Goal: Information Seeking & Learning: Understand process/instructions

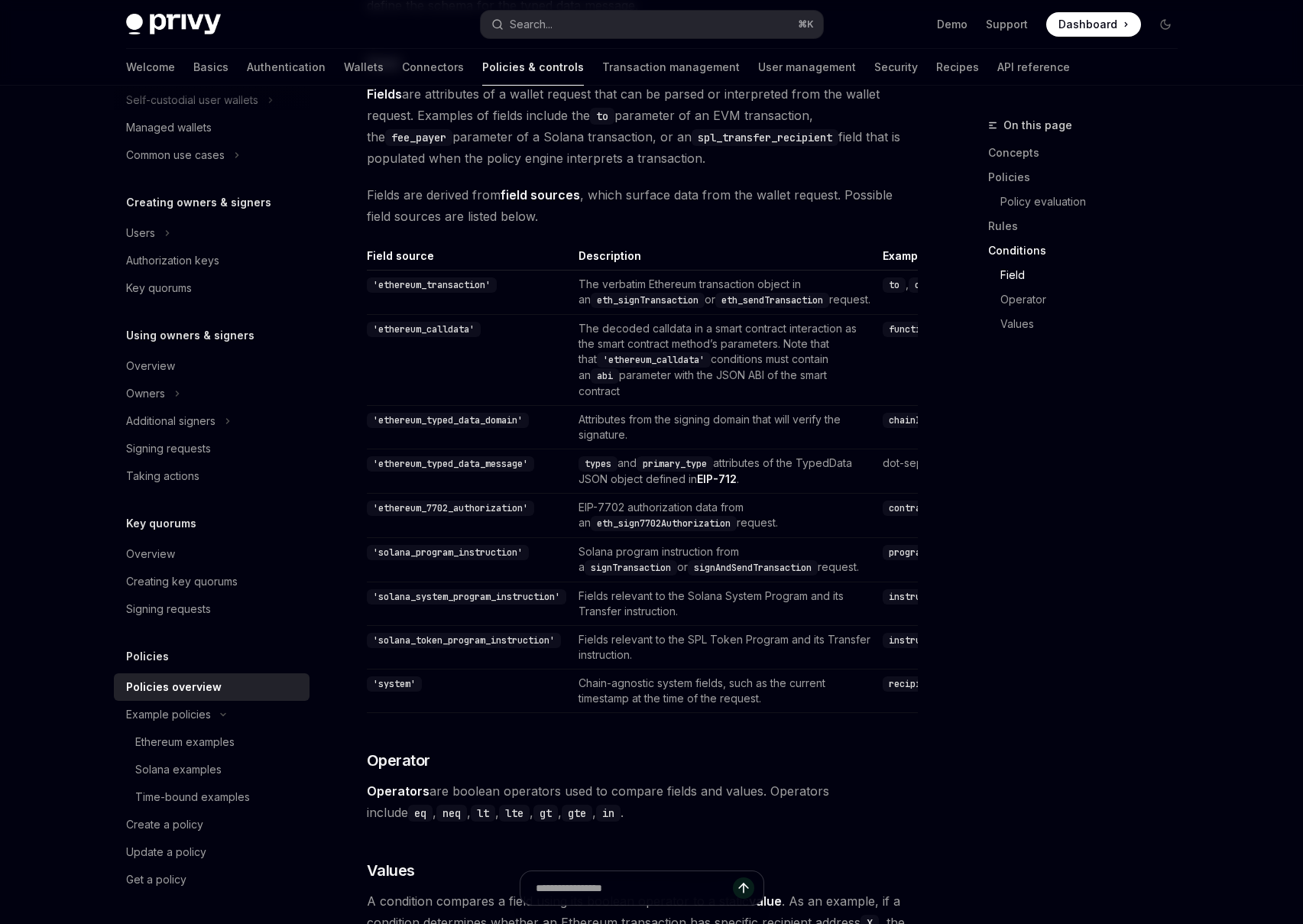
scroll to position [4431, 0]
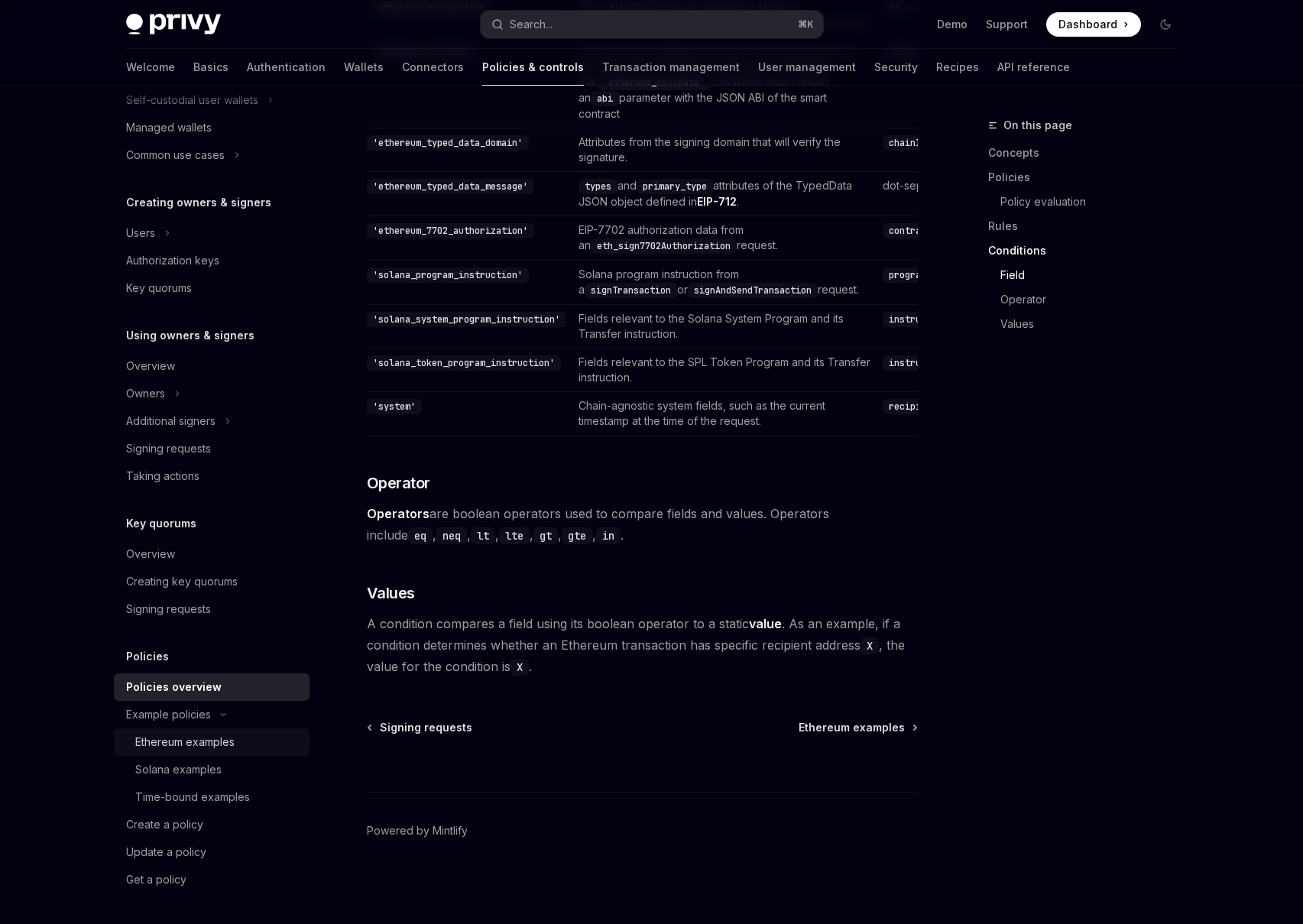
click at [251, 740] on div "Ethereum examples" at bounding box center [218, 742] width 165 height 18
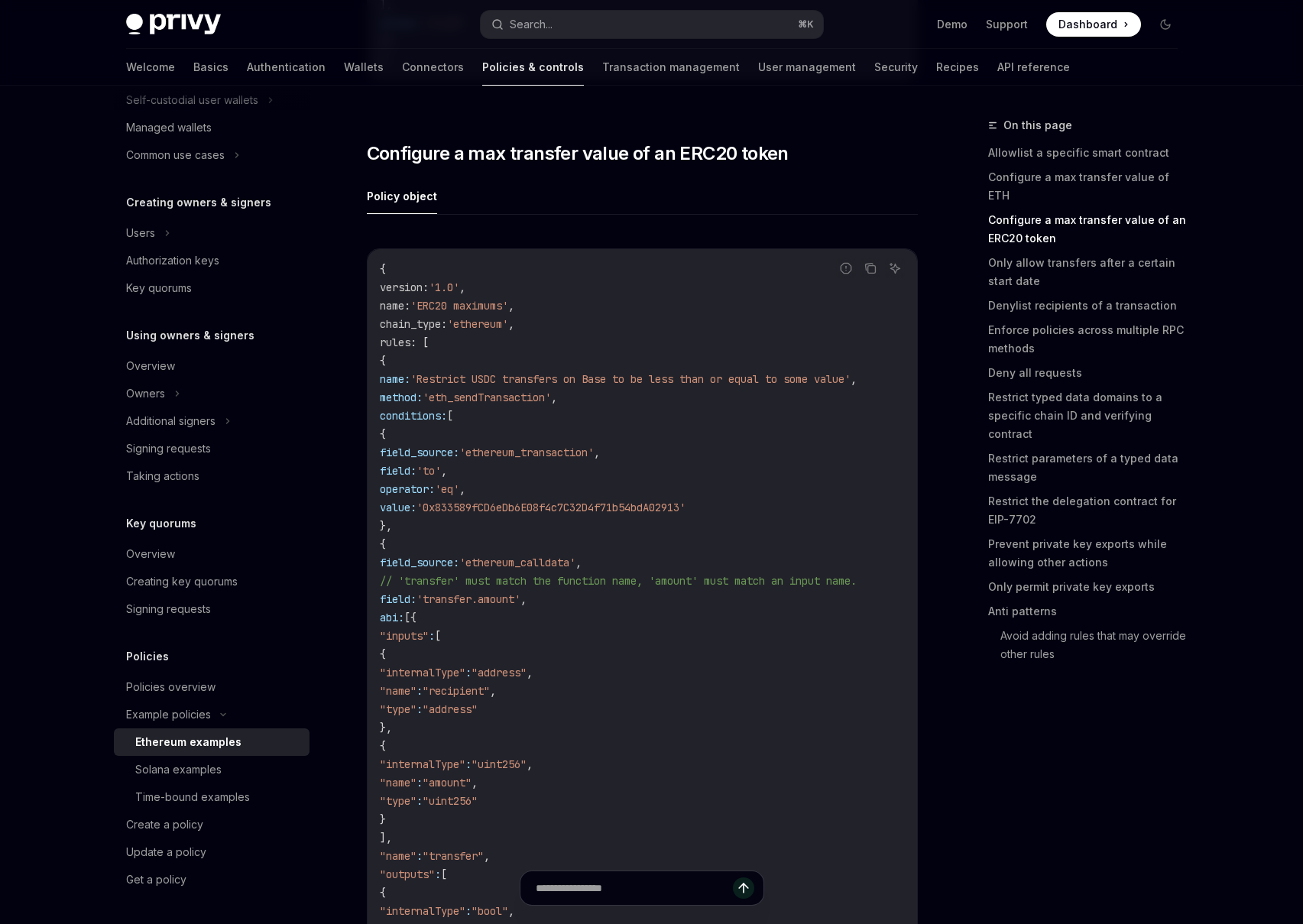
scroll to position [1273, 0]
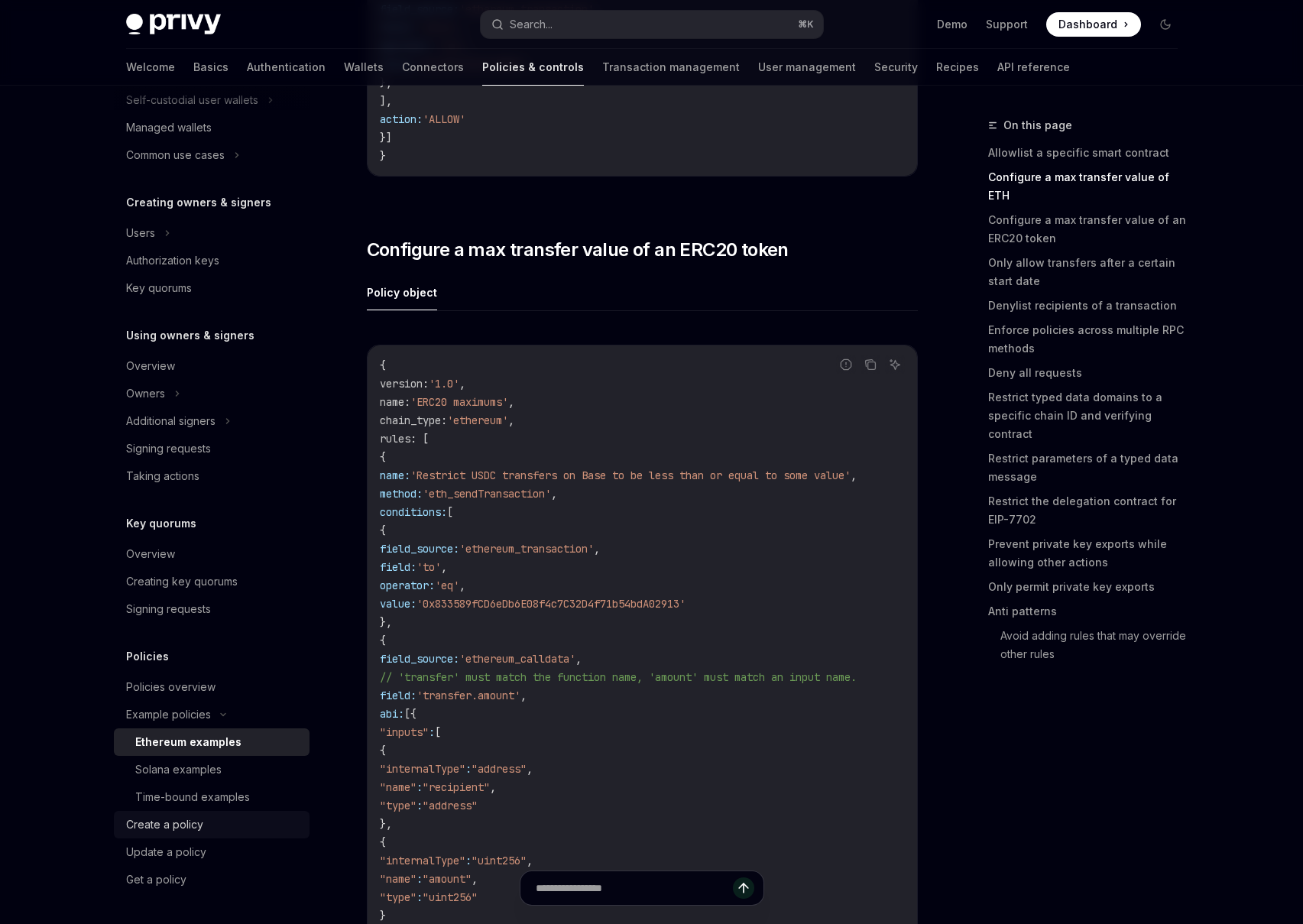
click at [231, 829] on div "Create a policy" at bounding box center [213, 825] width 174 height 18
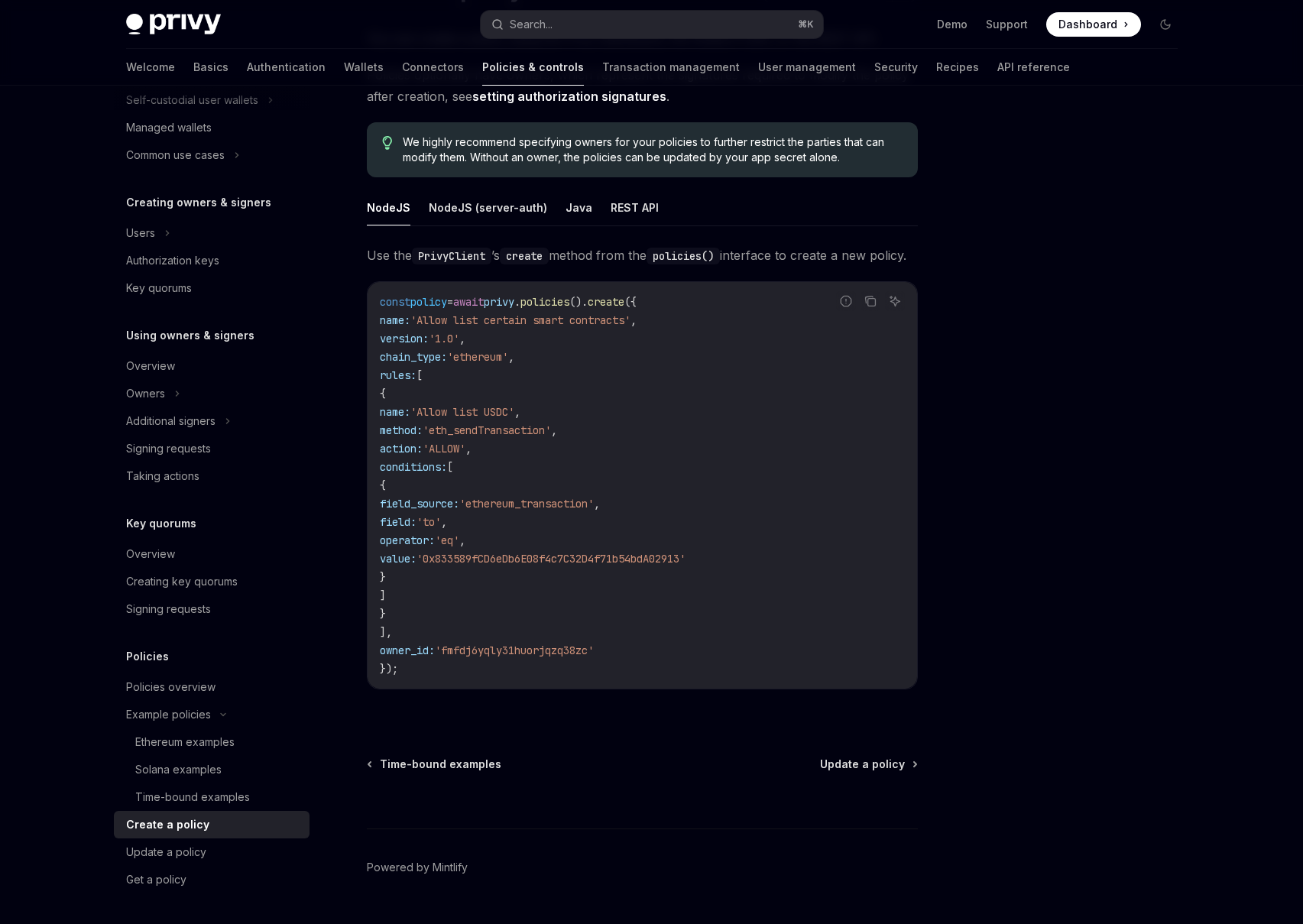
scroll to position [223, 0]
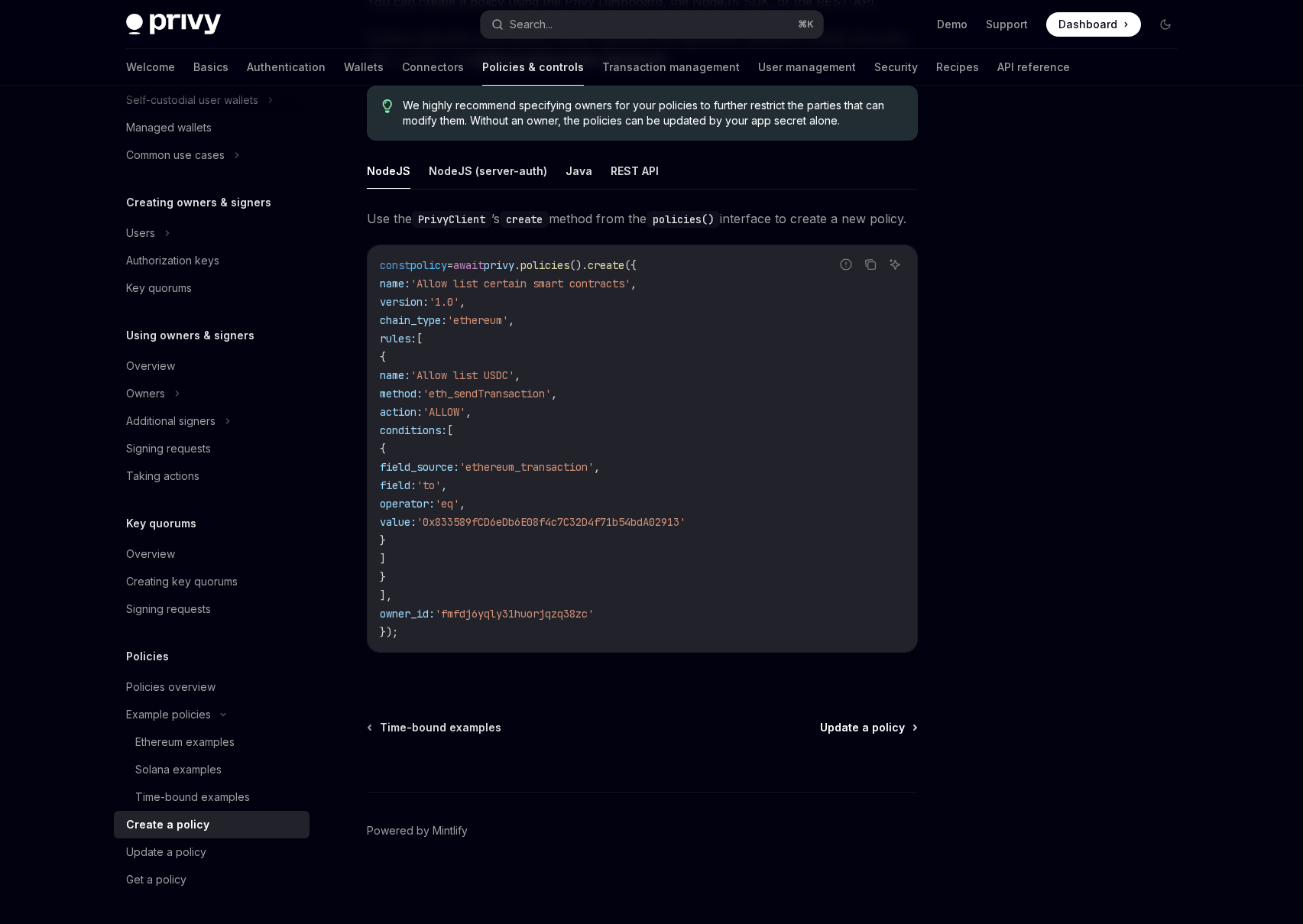
click at [864, 732] on span "Update a policy" at bounding box center [862, 727] width 85 height 15
type textarea "*"
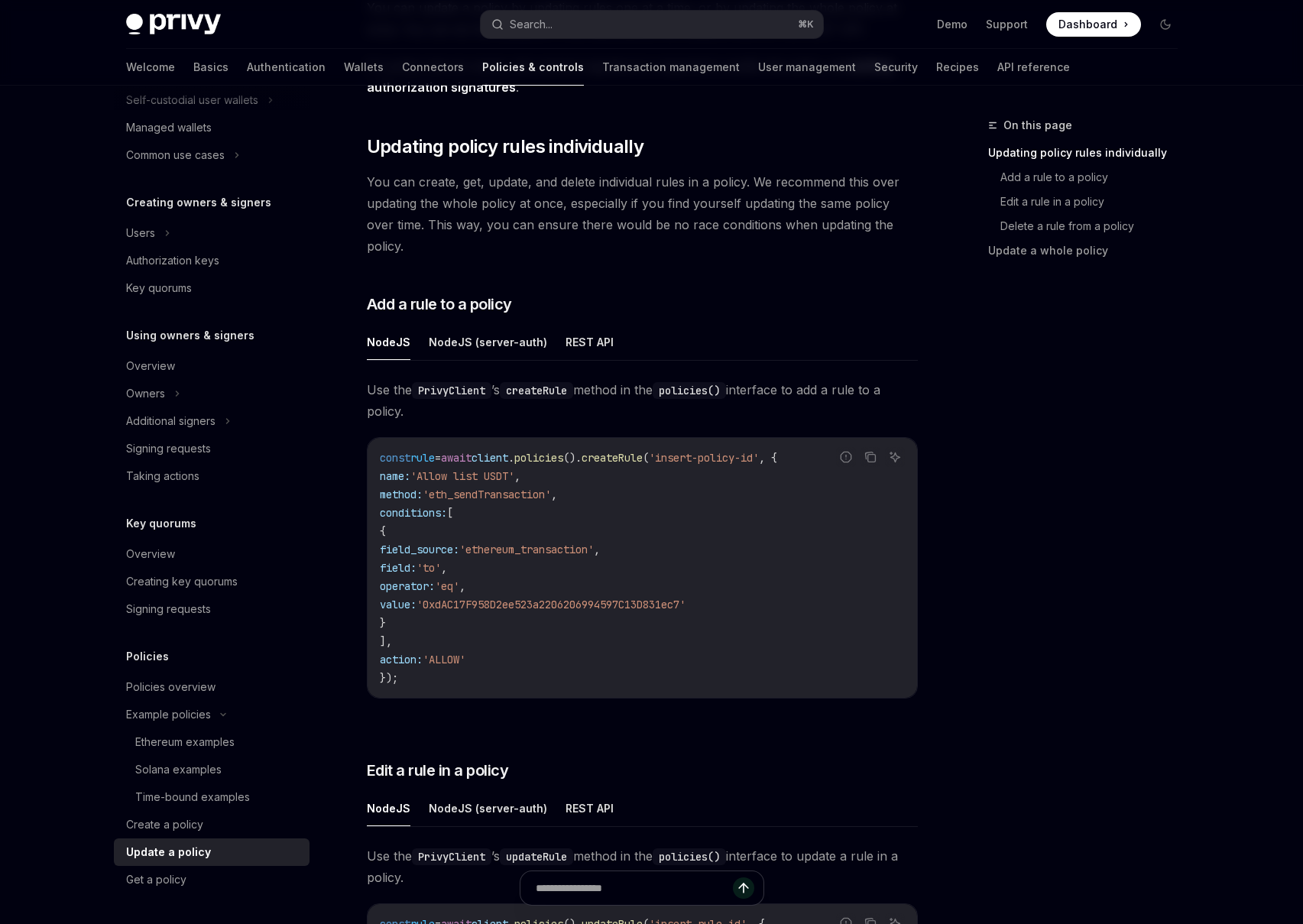
scroll to position [196, 0]
